Goal: Obtain resource: Download file/media

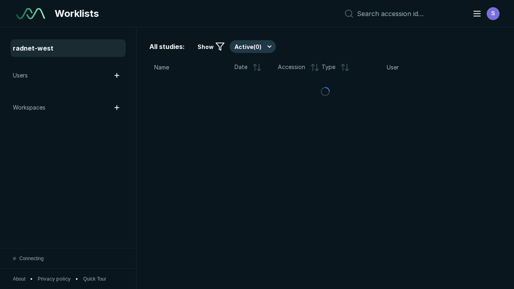
scroll to position [2195, 3347]
